Goal: Transaction & Acquisition: Book appointment/travel/reservation

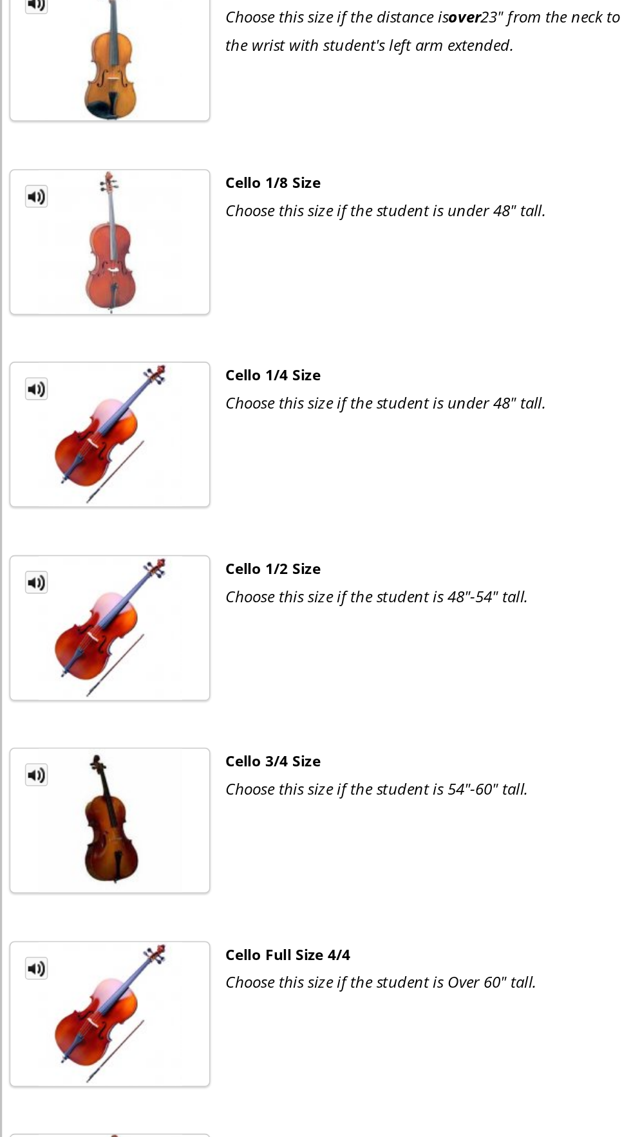
scroll to position [1612, 0]
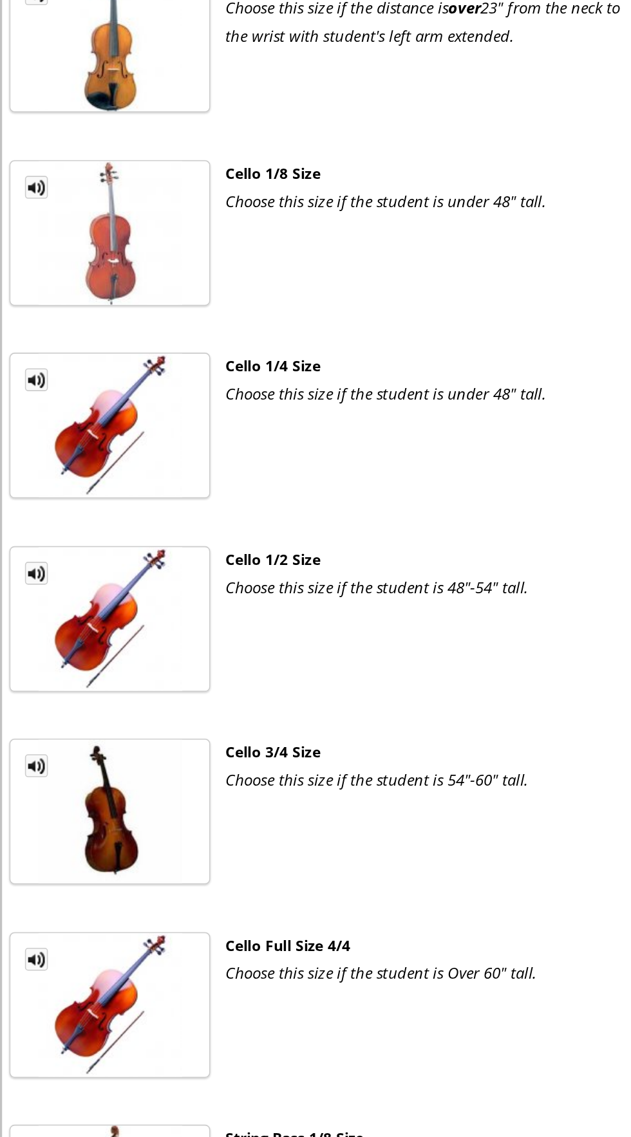
click at [156, 880] on ul "MP3 Clip Cello Full Size 4/4 Choose this size if the student is Over 60" tall. …" at bounding box center [315, 935] width 618 height 110
click at [55, 881] on img at bounding box center [68, 925] width 89 height 89
click at [162, 880] on div "Cello Full Size 4/4" at bounding box center [269, 888] width 259 height 17
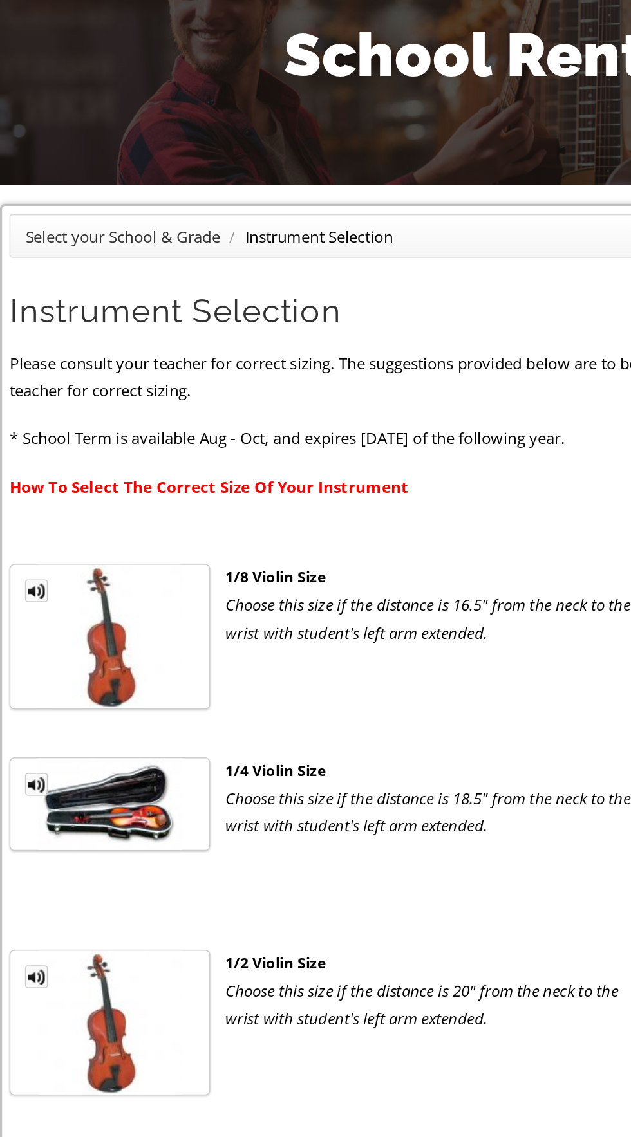
scroll to position [0, 0]
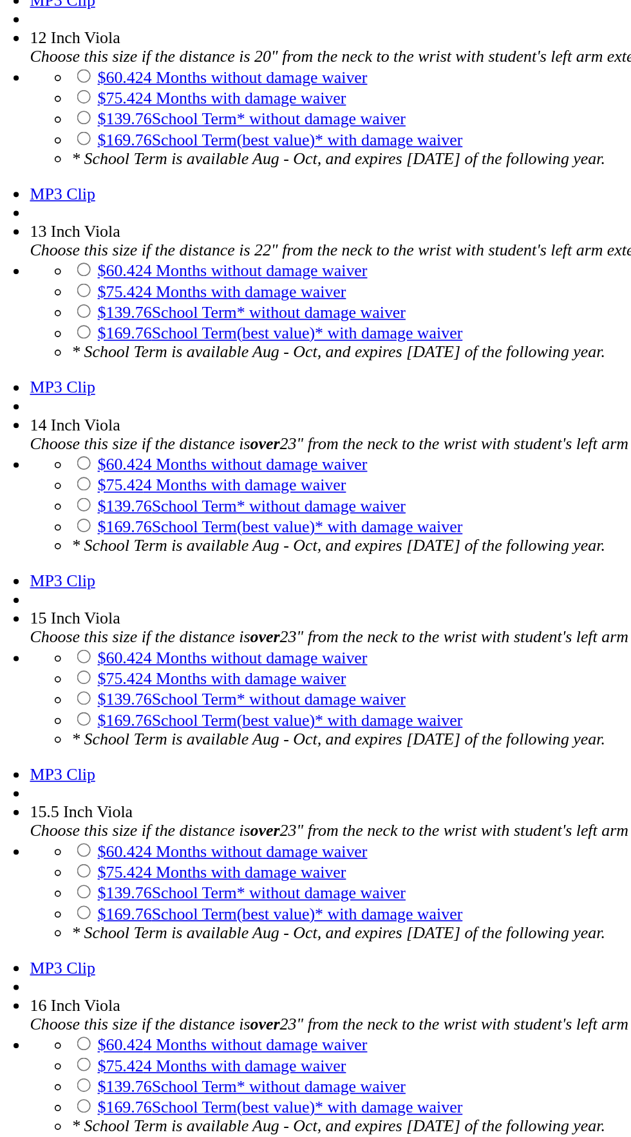
scroll to position [1363, 0]
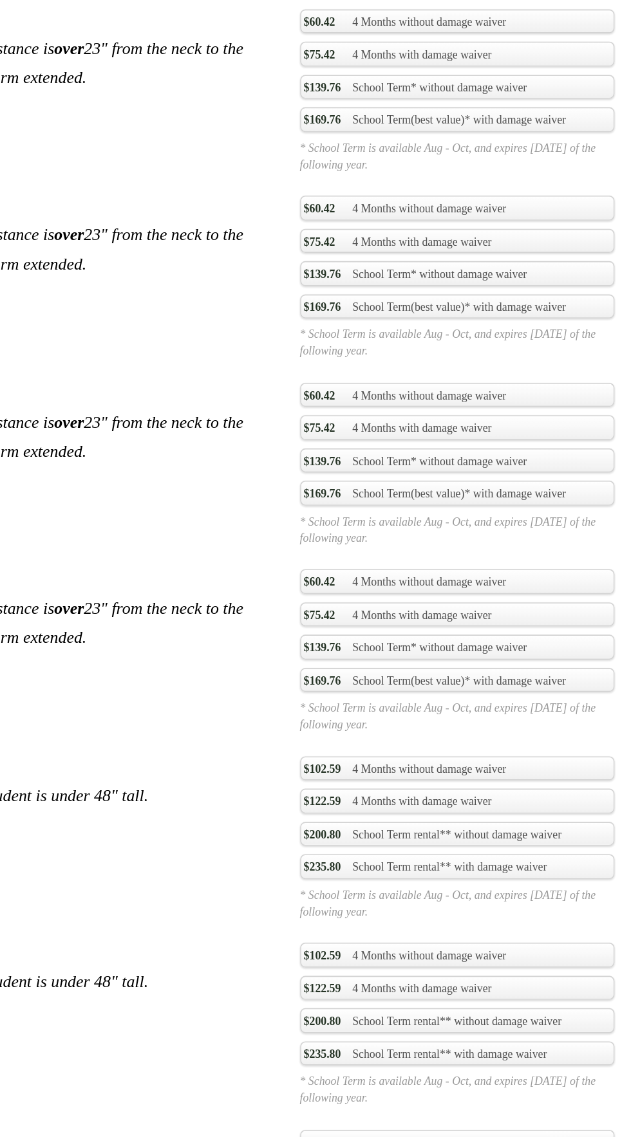
scroll to position [2119, 0]
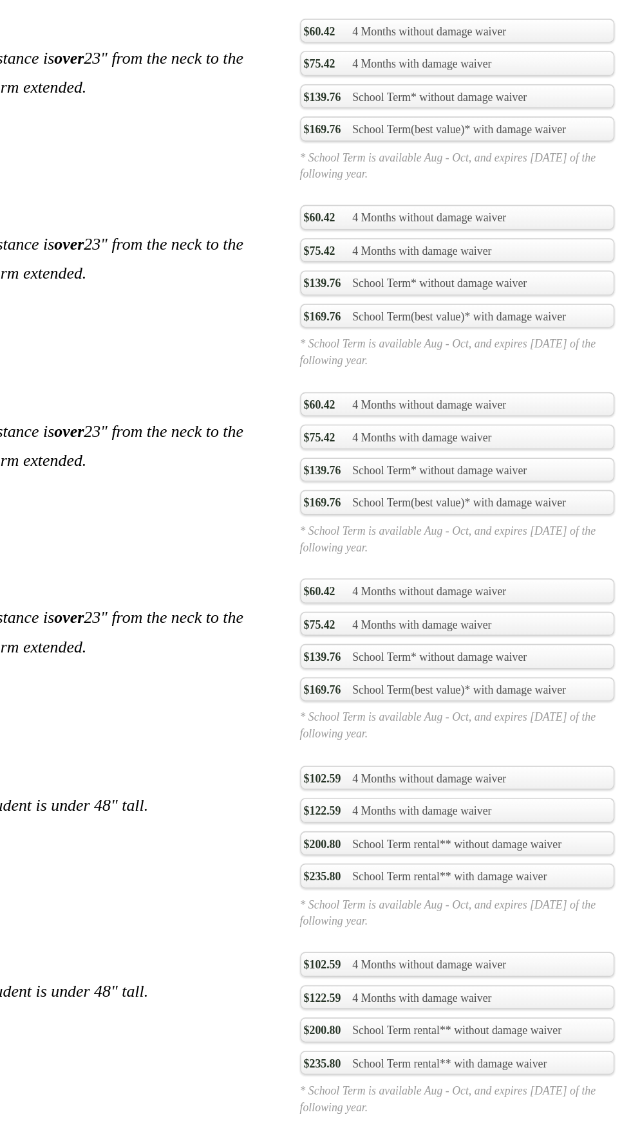
click at [455, 881] on link "$235.80 School Term rental** with damage waiver" at bounding box center [523, 888] width 194 height 15
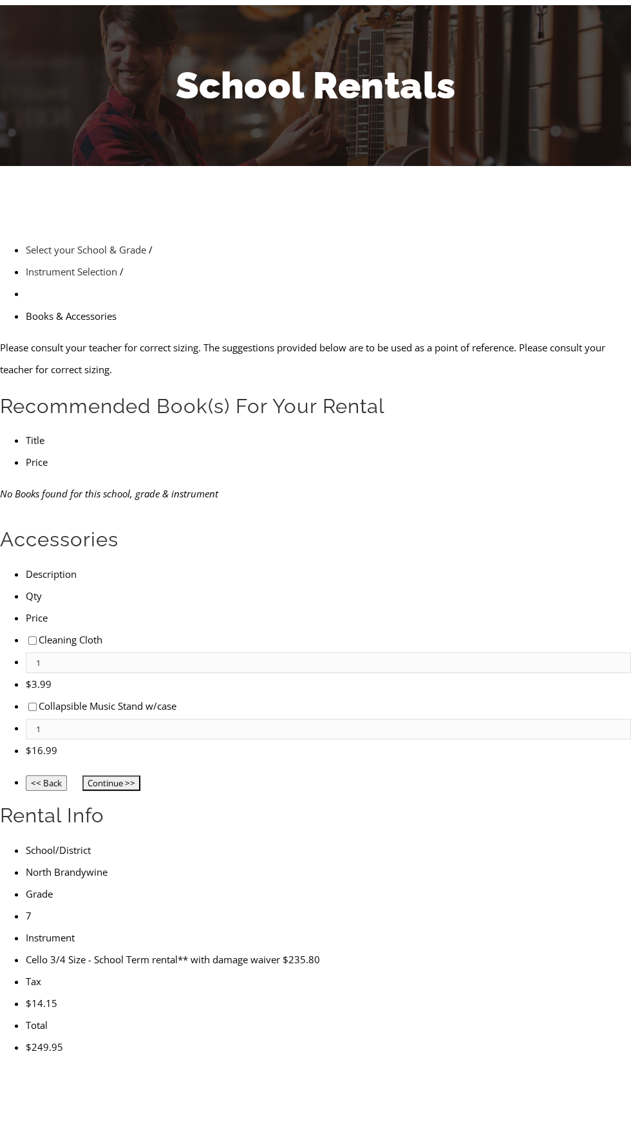
scroll to position [76, 0]
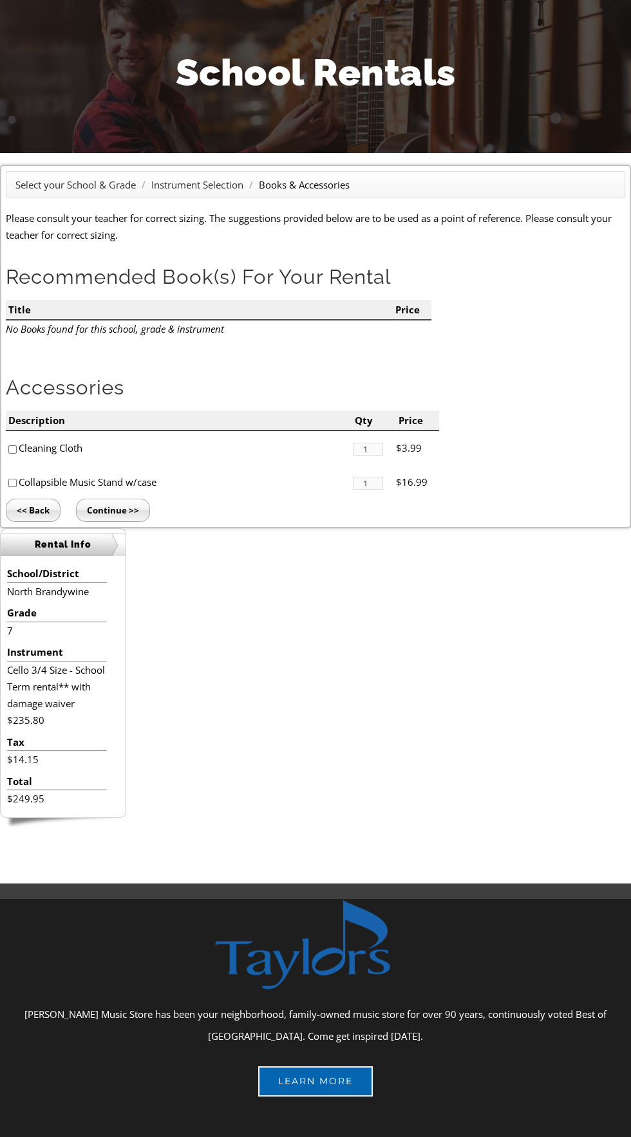
click at [111, 503] on input "Continue >>" at bounding box center [113, 510] width 74 height 23
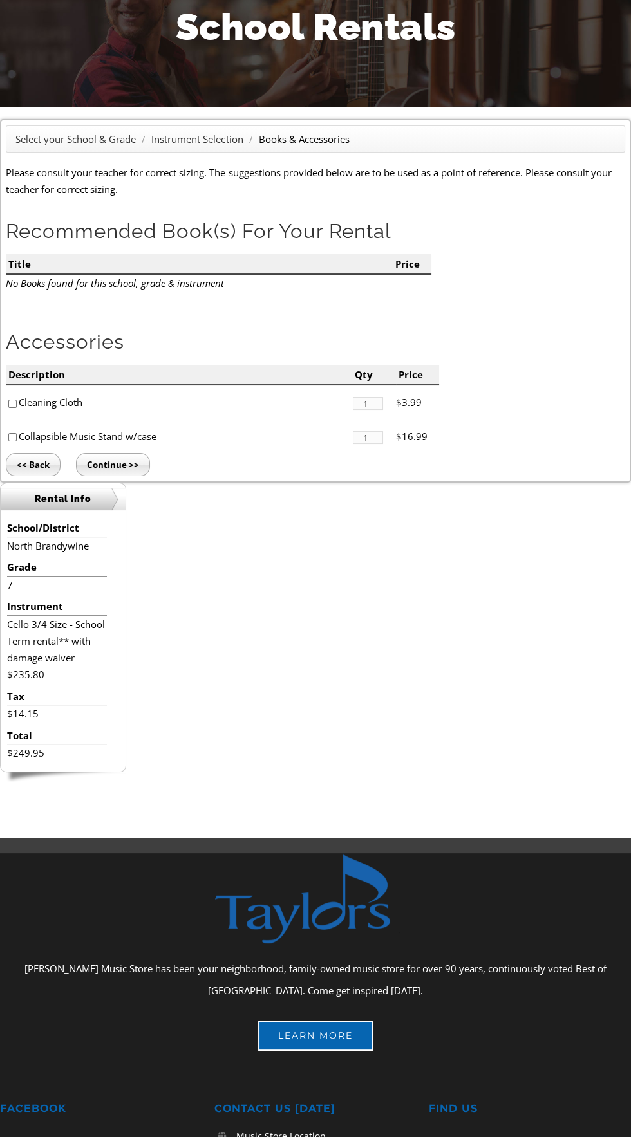
scroll to position [168, 0]
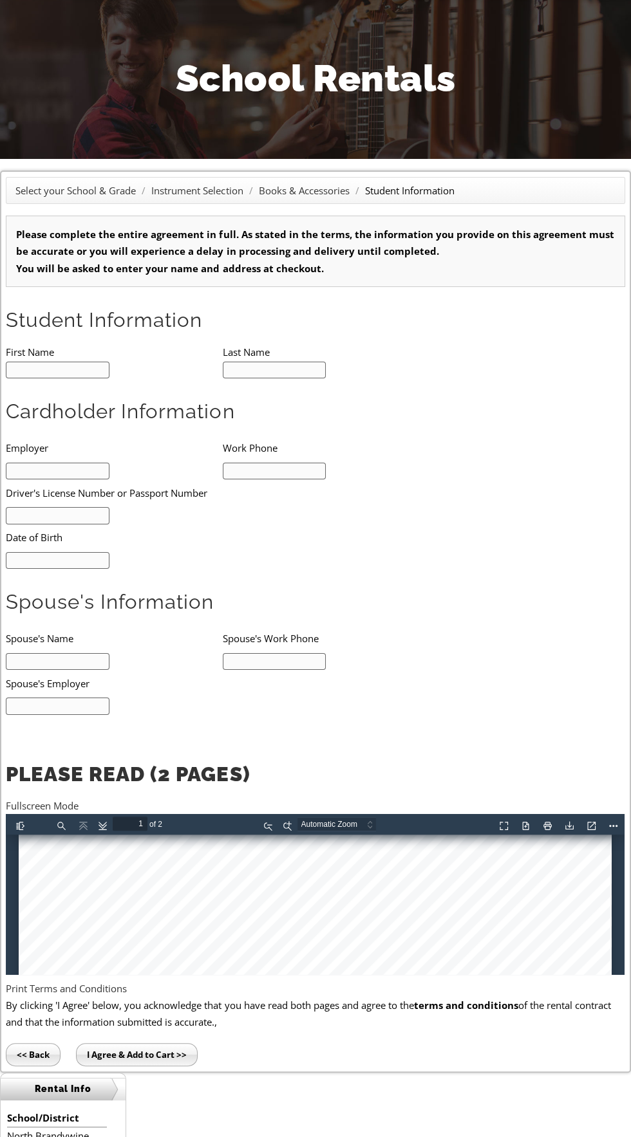
scroll to position [380, 0]
click at [587, 828] on link "Current View" at bounding box center [589, 824] width 21 height 16
click at [591, 837] on div at bounding box center [315, 943] width 593 height 975
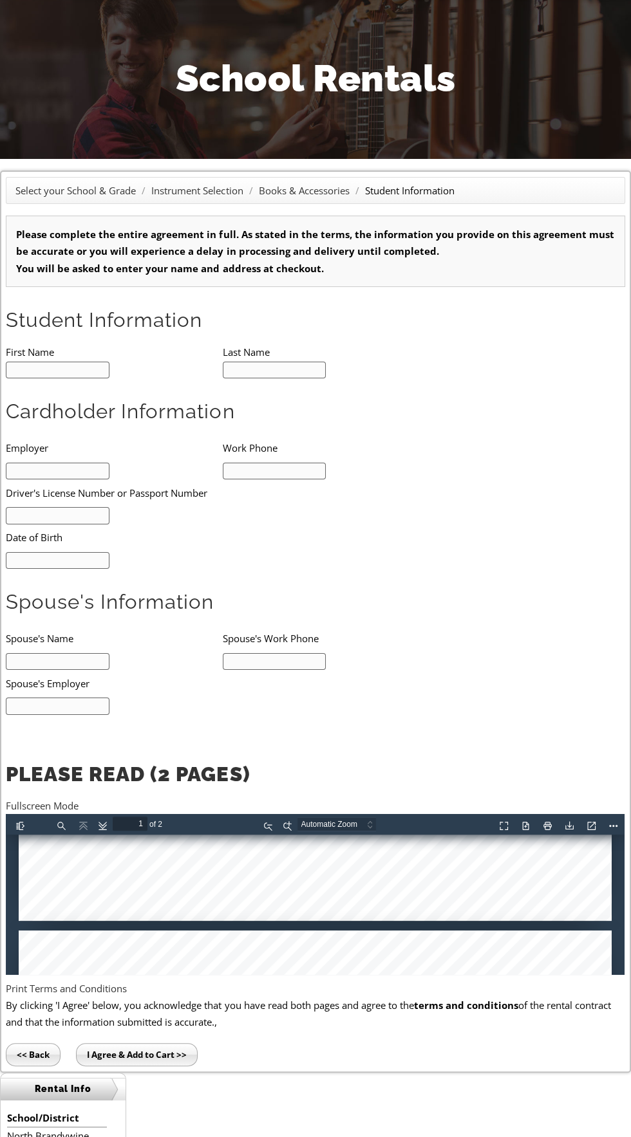
type input "2"
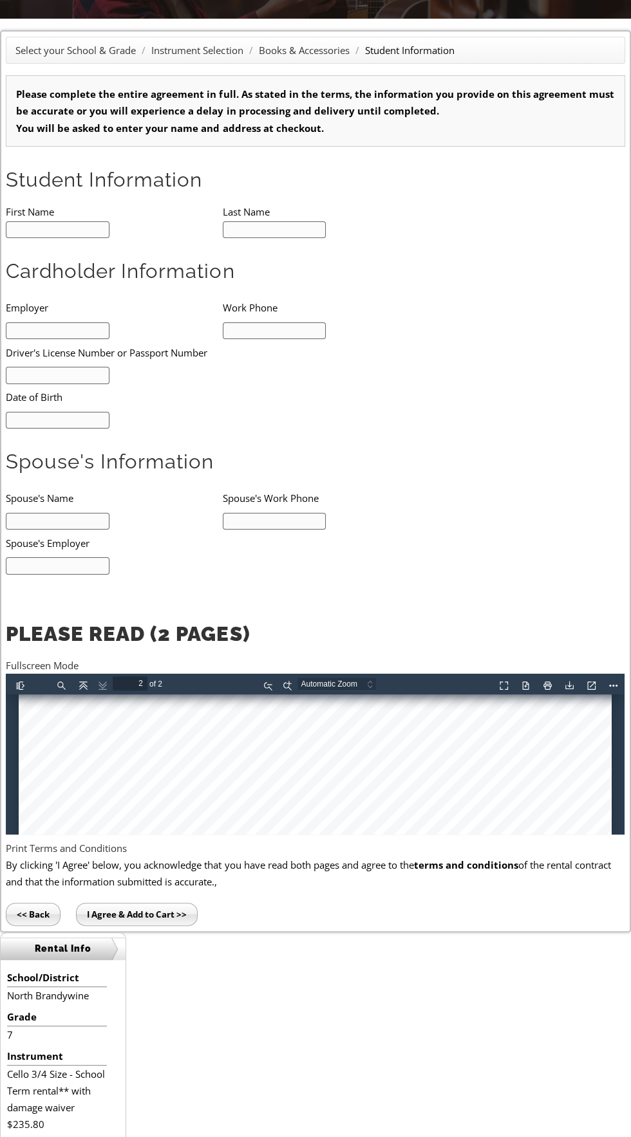
scroll to position [245, 0]
